Goal: Check status

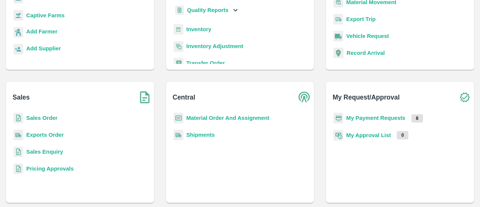
scroll to position [99, 0]
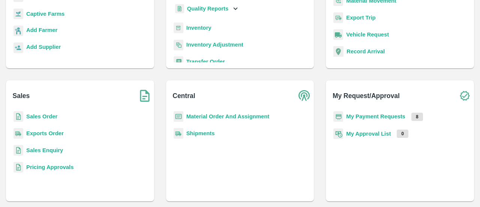
click at [38, 117] on b "Sales Order" at bounding box center [41, 116] width 31 height 6
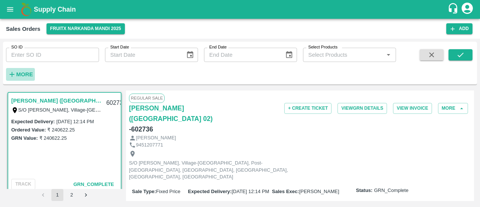
click at [19, 74] on strong "More" at bounding box center [24, 74] width 17 height 6
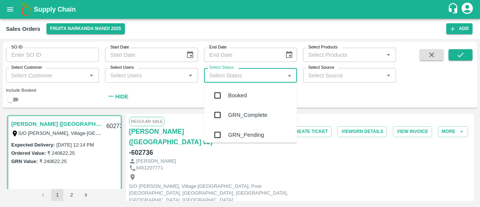
click at [280, 78] on input "Select Status" at bounding box center [244, 75] width 76 height 10
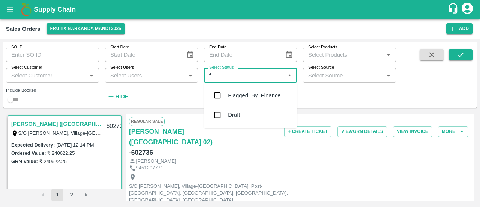
type input "f"
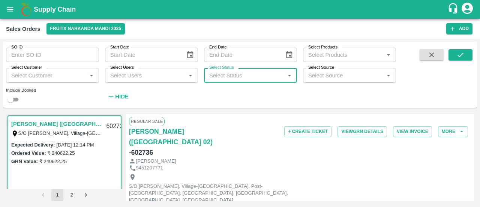
click at [234, 81] on div "Select Status   *" at bounding box center [250, 75] width 93 height 14
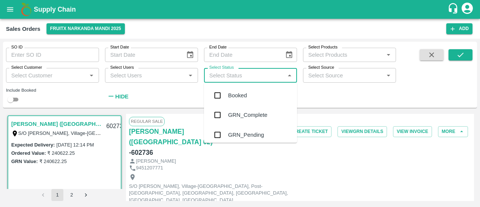
type input "f"
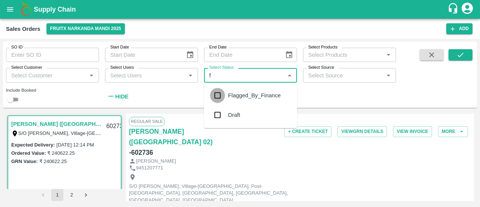
click at [212, 98] on input "checkbox" at bounding box center [217, 95] width 15 height 15
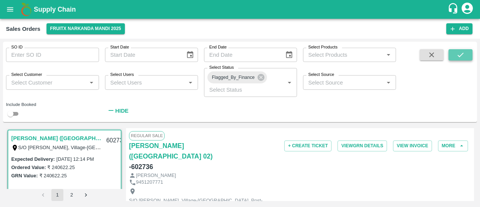
click at [459, 52] on icon "submit" at bounding box center [461, 55] width 8 height 8
